Goal: Information Seeking & Learning: Learn about a topic

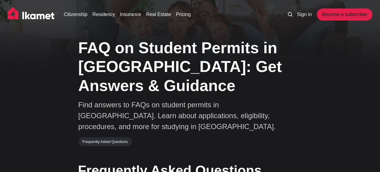
scroll to position [99, 0]
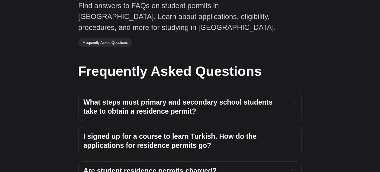
click at [293, 99] on icon "Expand toggle to read content" at bounding box center [293, 101] width 4 height 4
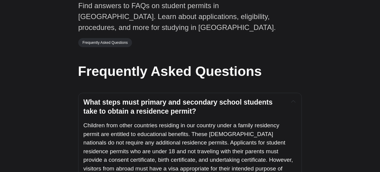
scroll to position [0, 0]
click at [275, 98] on span "What steps must primary and secondary school students take to obtain a residenc…" at bounding box center [178, 106] width 191 height 17
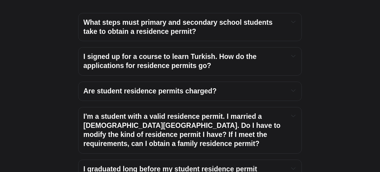
scroll to position [180, 0]
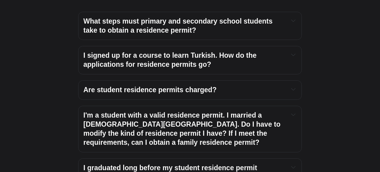
click at [283, 86] on h4 "Are student residence permits charged?" at bounding box center [183, 90] width 200 height 9
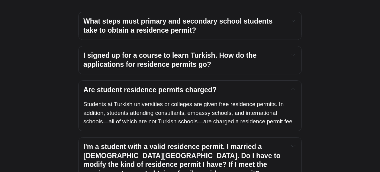
click at [291, 87] on icon "Expand toggle to read content" at bounding box center [293, 89] width 4 height 4
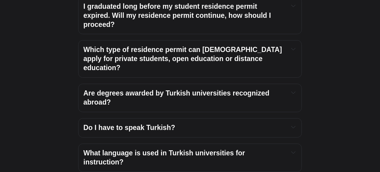
scroll to position [348, 0]
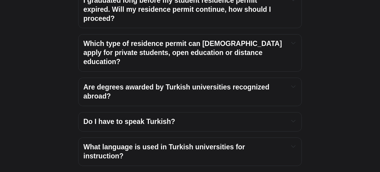
click at [177, 112] on div "Do I have to speak Turkish? You must be fluent in Turkish to enroll in an acade…" at bounding box center [190, 121] width 224 height 19
click at [169, 118] on span "Do I have to speak Turkish?" at bounding box center [129, 122] width 92 height 8
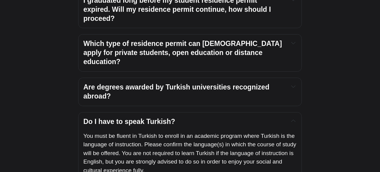
click at [169, 118] on span "Do I have to speak Turkish?" at bounding box center [129, 122] width 92 height 8
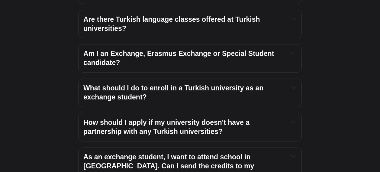
scroll to position [535, 0]
click at [230, 83] on h4 "What should I do to enroll in a Turkish university as an exchange student?" at bounding box center [183, 92] width 200 height 18
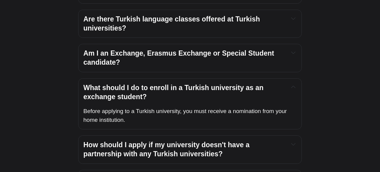
click at [230, 83] on h4 "What should I do to enroll in a Turkish university as an exchange student?" at bounding box center [183, 92] width 200 height 18
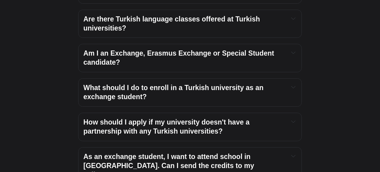
click at [222, 44] on div "Am I an Exchange, Erasmus Exchange or Special Student candidate? Given that eac…" at bounding box center [190, 58] width 224 height 28
click at [279, 49] on h4 "Am I an Exchange, Erasmus Exchange or Special Student candidate?" at bounding box center [183, 58] width 200 height 18
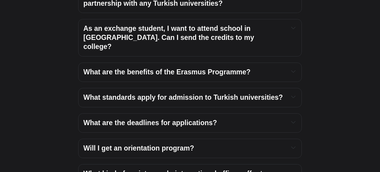
scroll to position [753, 0]
